Goal: Information Seeking & Learning: Find specific fact

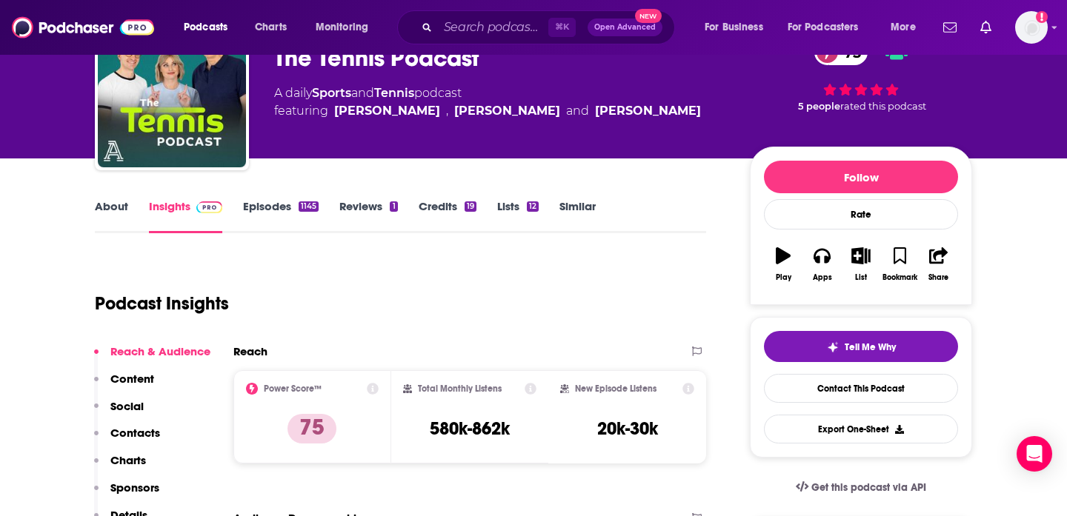
scroll to position [84, 0]
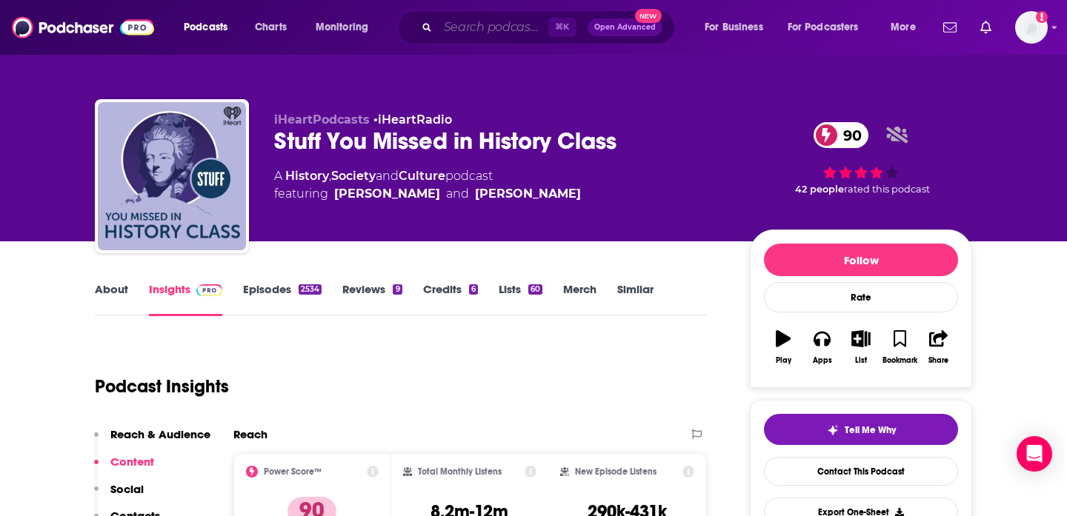
click at [455, 25] on input "Search podcasts, credits, & more..." at bounding box center [493, 28] width 110 height 24
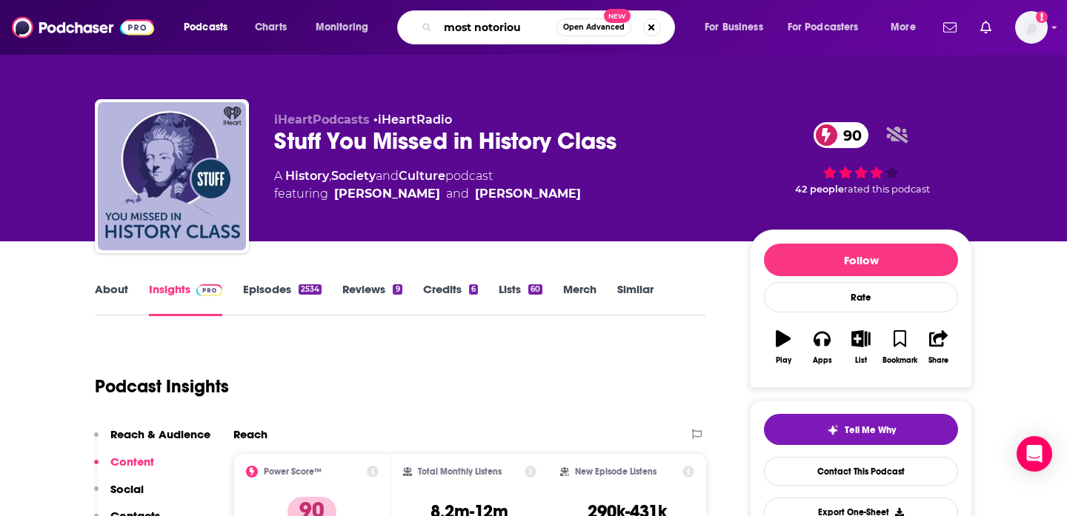
type input "most notorious"
